Goal: Navigation & Orientation: Find specific page/section

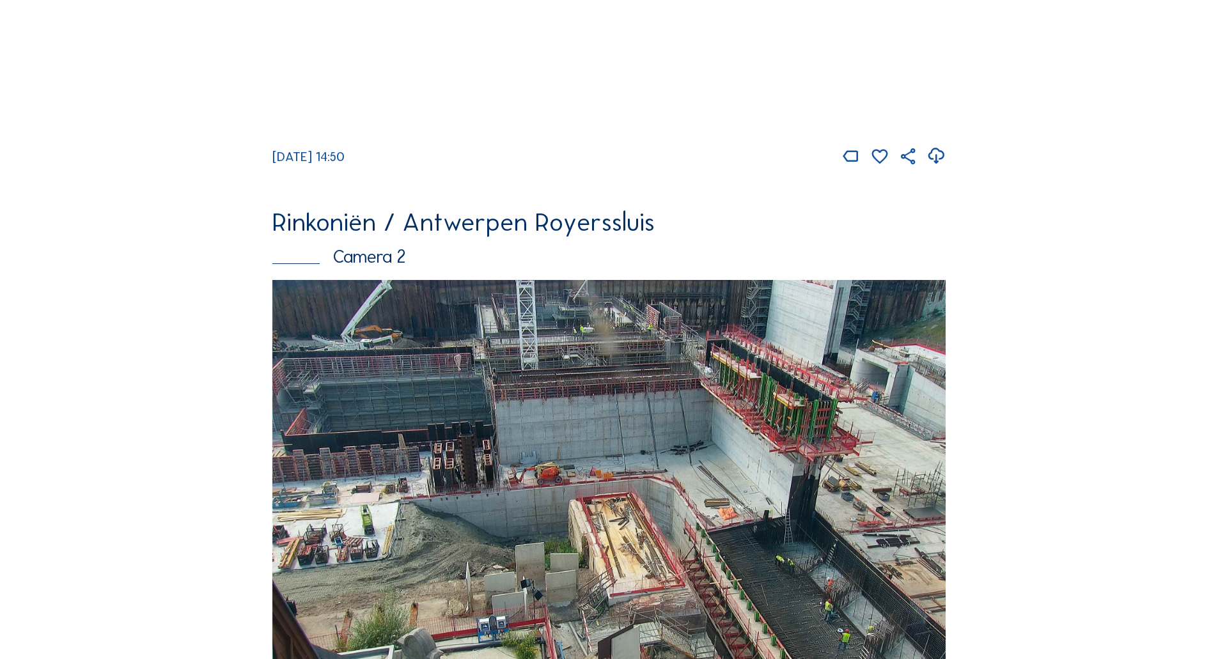
scroll to position [512, 0]
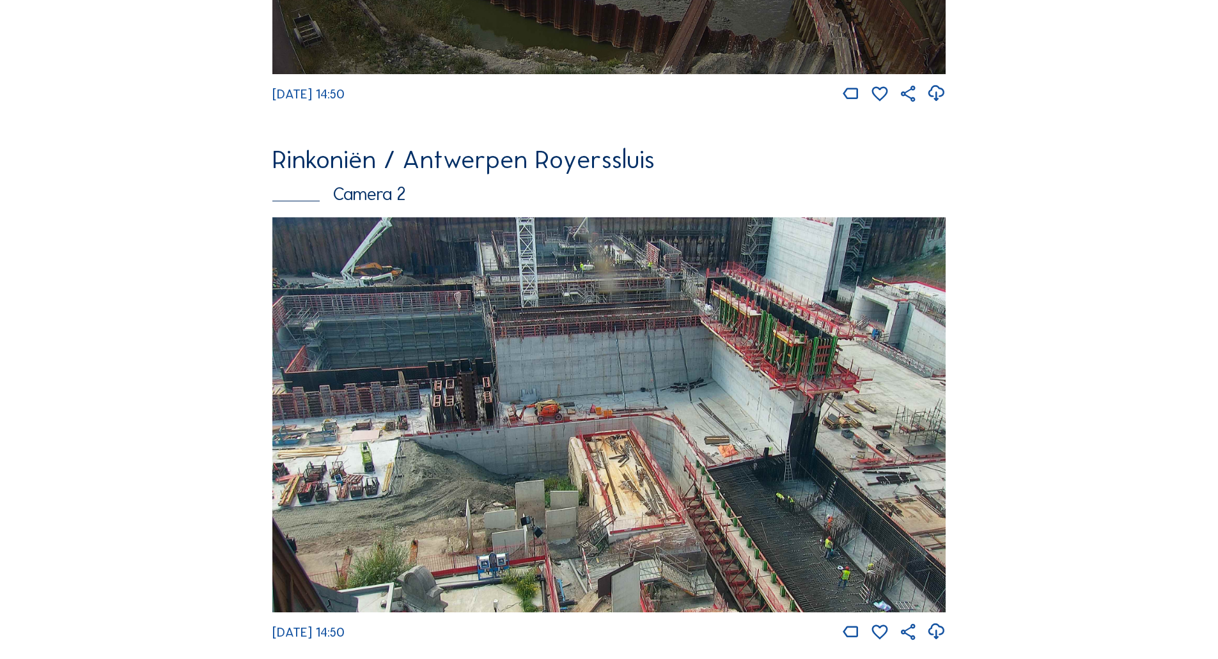
click at [597, 361] on img at bounding box center [608, 414] width 673 height 395
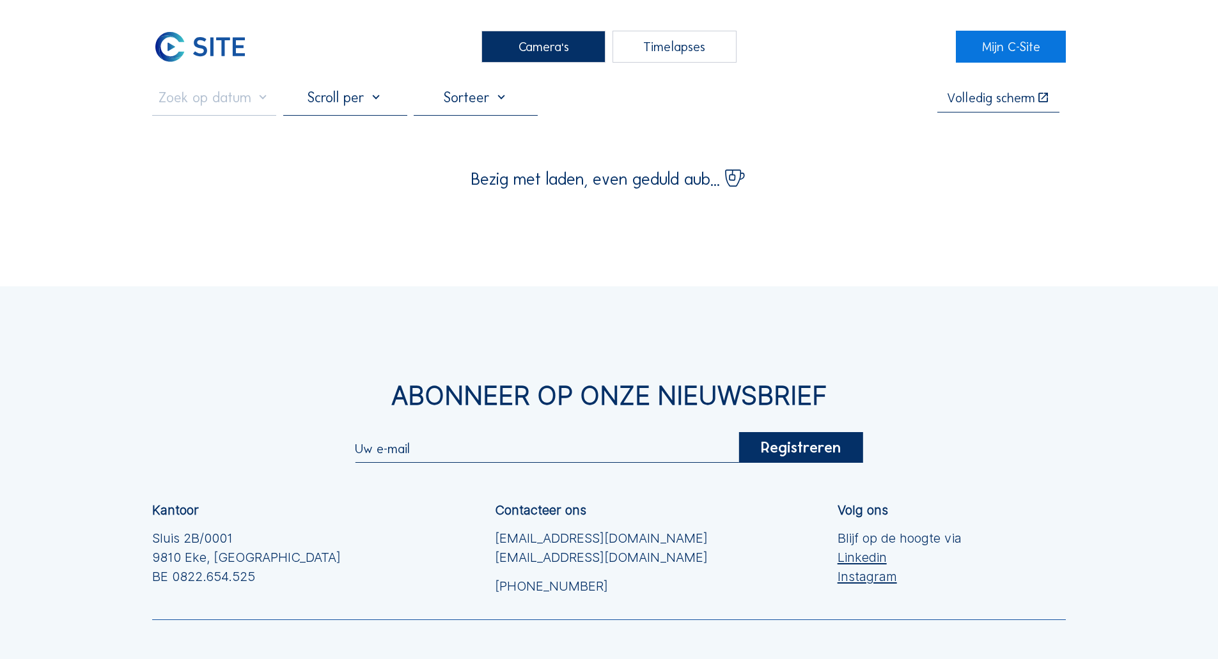
click at [597, 361] on div "Abonneer op onze nieuwsbrief Registreren Kantoor Sluis 2B/0001 [GEOGRAPHIC_DATA…" at bounding box center [609, 547] width 1218 height 522
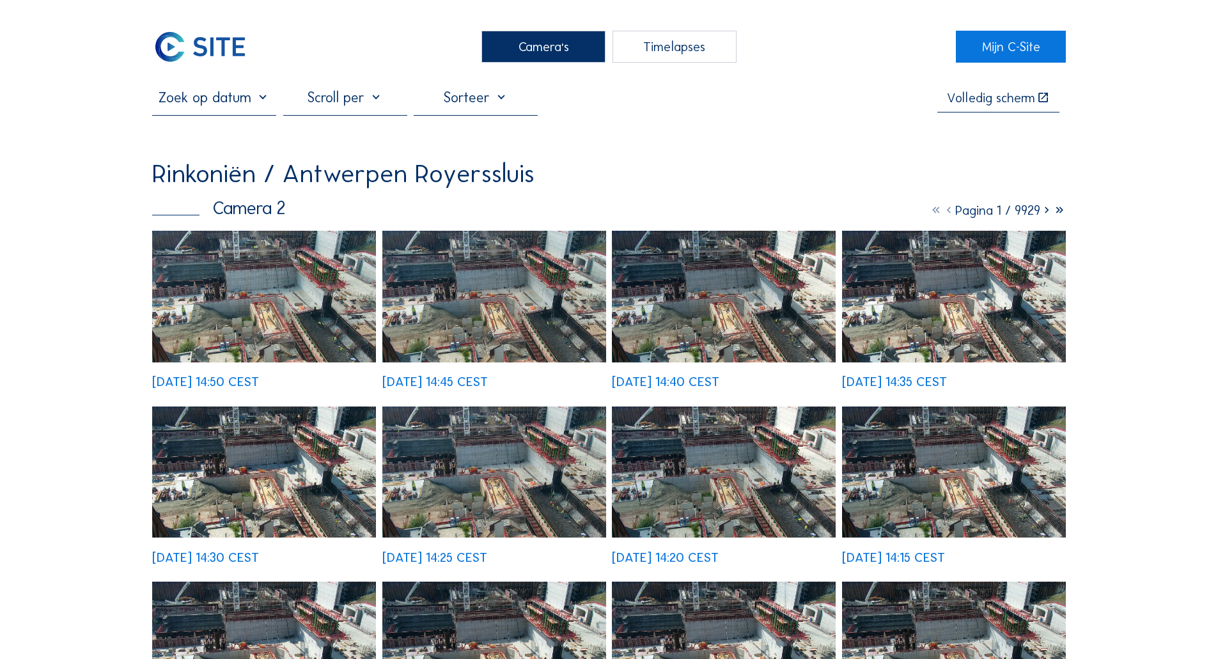
click at [356, 296] on img at bounding box center [264, 296] width 224 height 131
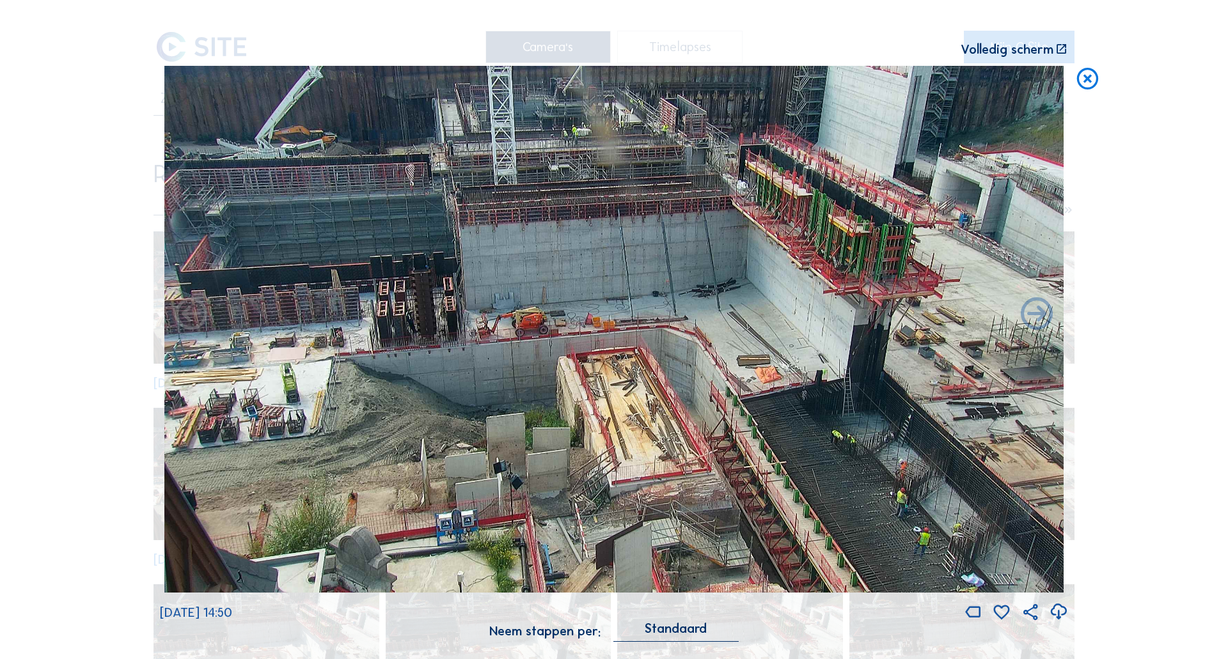
click at [94, 286] on div "Scroll om door de tijd te reizen | Druk op de 'Alt'-knop + scroll om te Zoomen …" at bounding box center [614, 329] width 1228 height 659
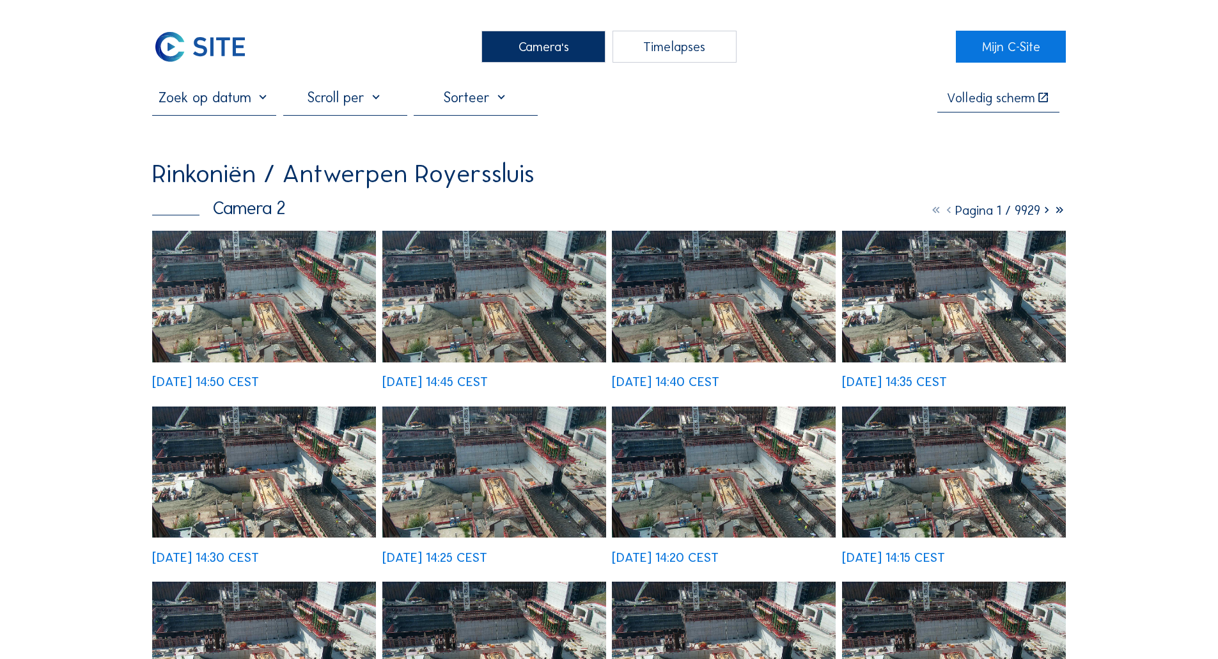
click at [200, 56] on img at bounding box center [200, 47] width 96 height 32
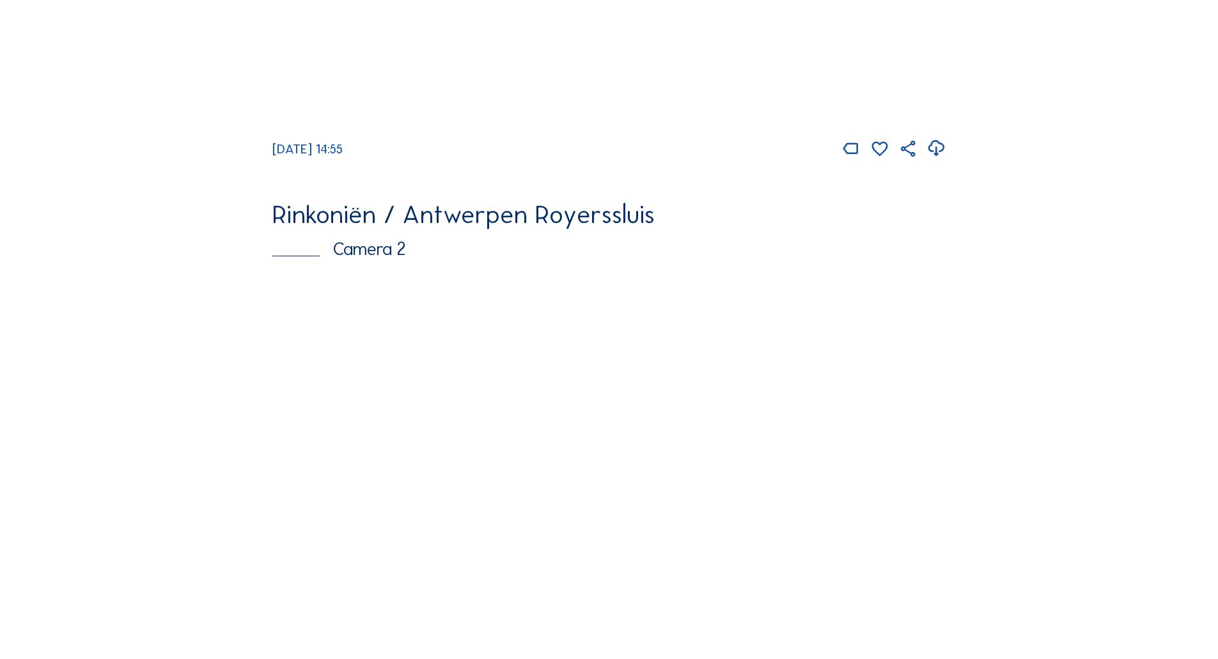
scroll to position [512, 0]
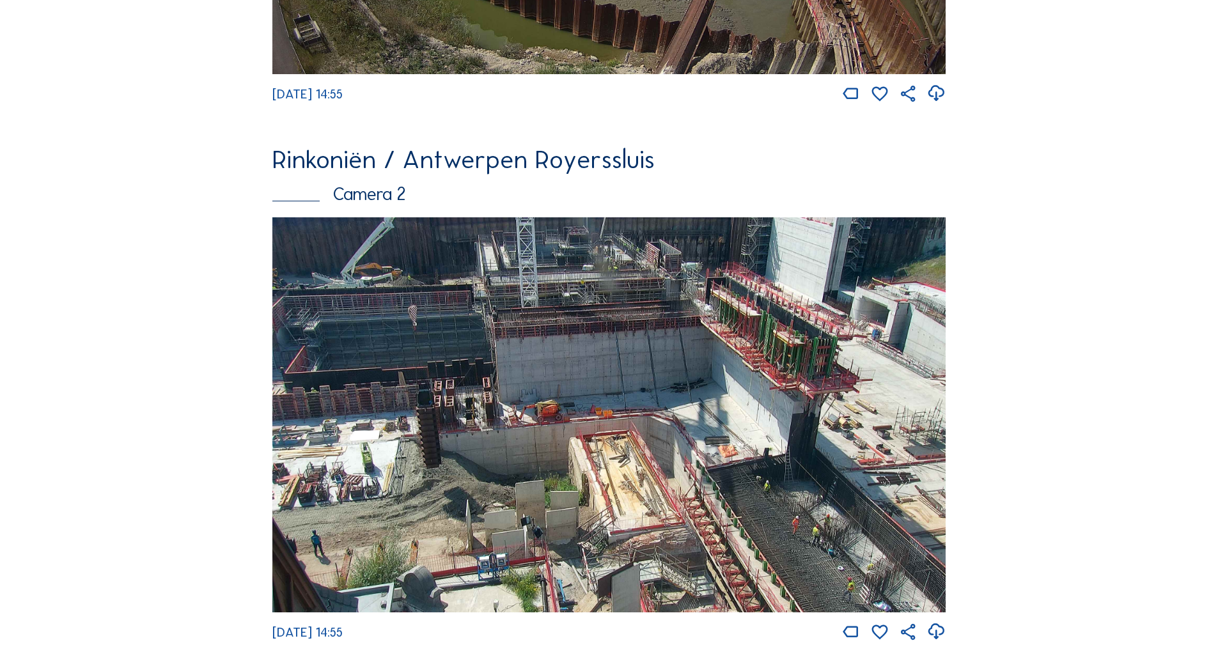
click at [423, 343] on img at bounding box center [608, 414] width 673 height 395
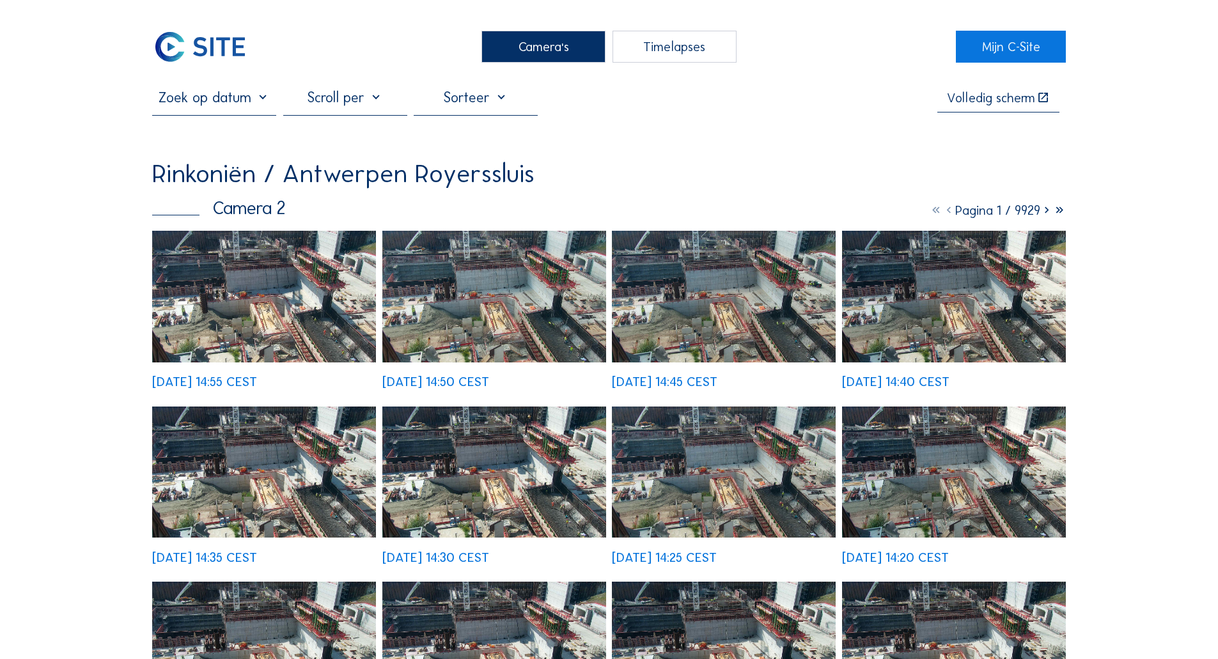
click at [281, 407] on div "[DATE] 14:35 CEST" at bounding box center [264, 485] width 224 height 157
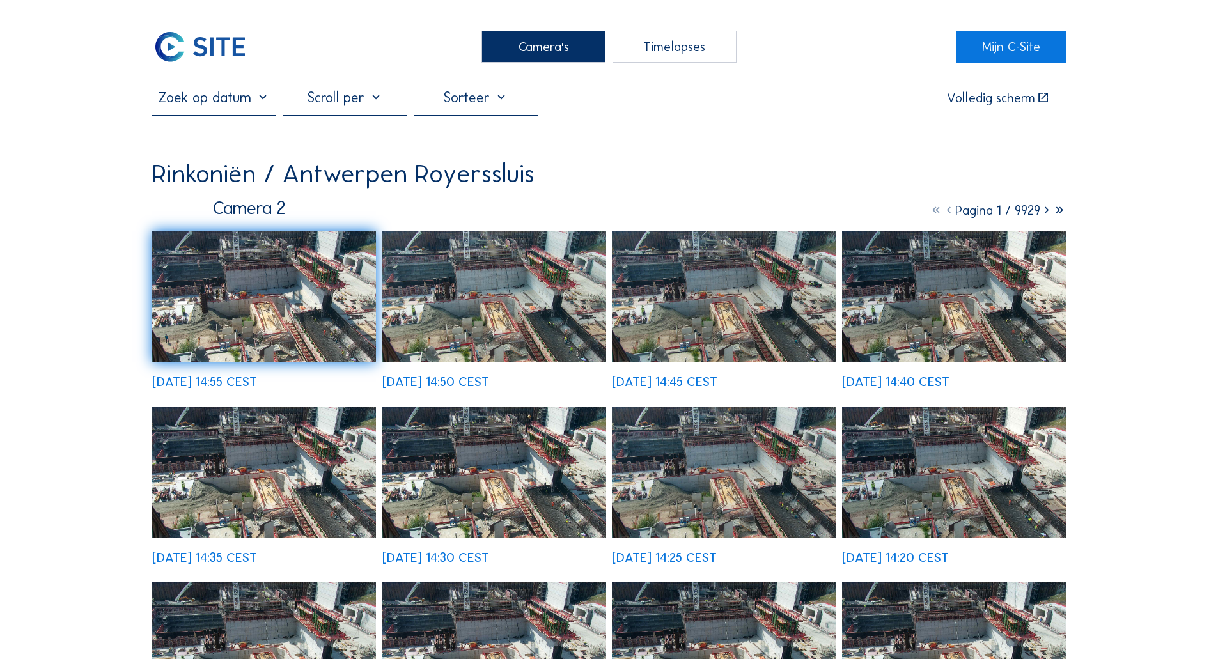
click at [239, 47] on img at bounding box center [200, 47] width 96 height 32
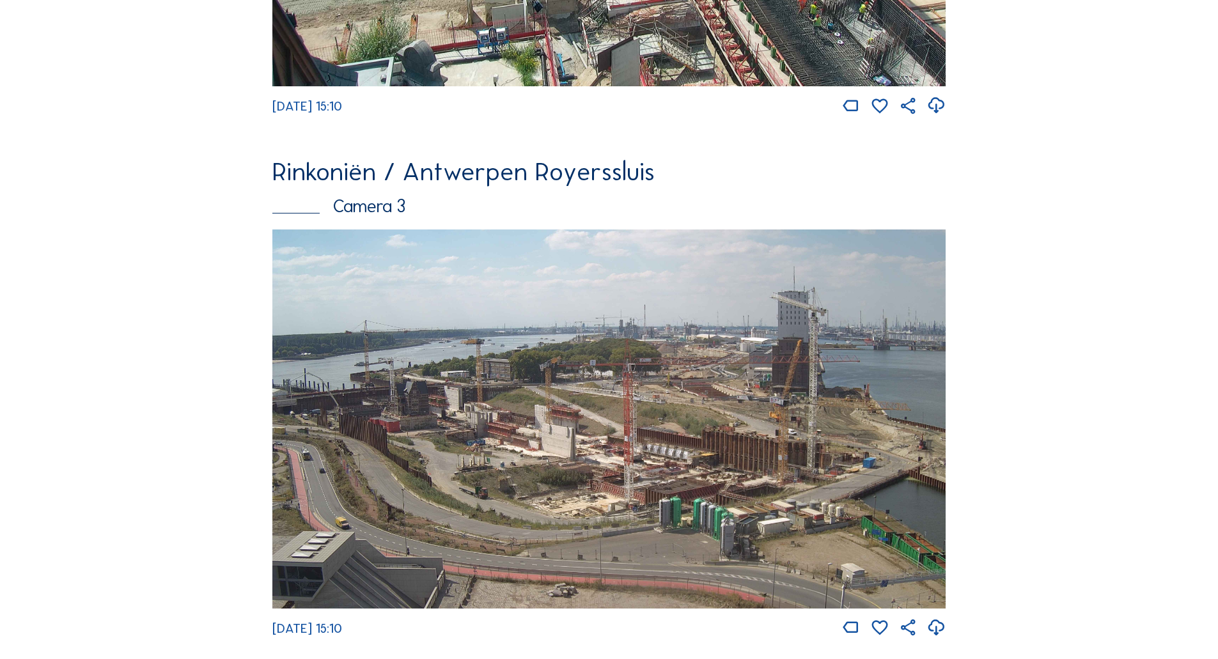
scroll to position [1151, 0]
